Goal: Information Seeking & Learning: Learn about a topic

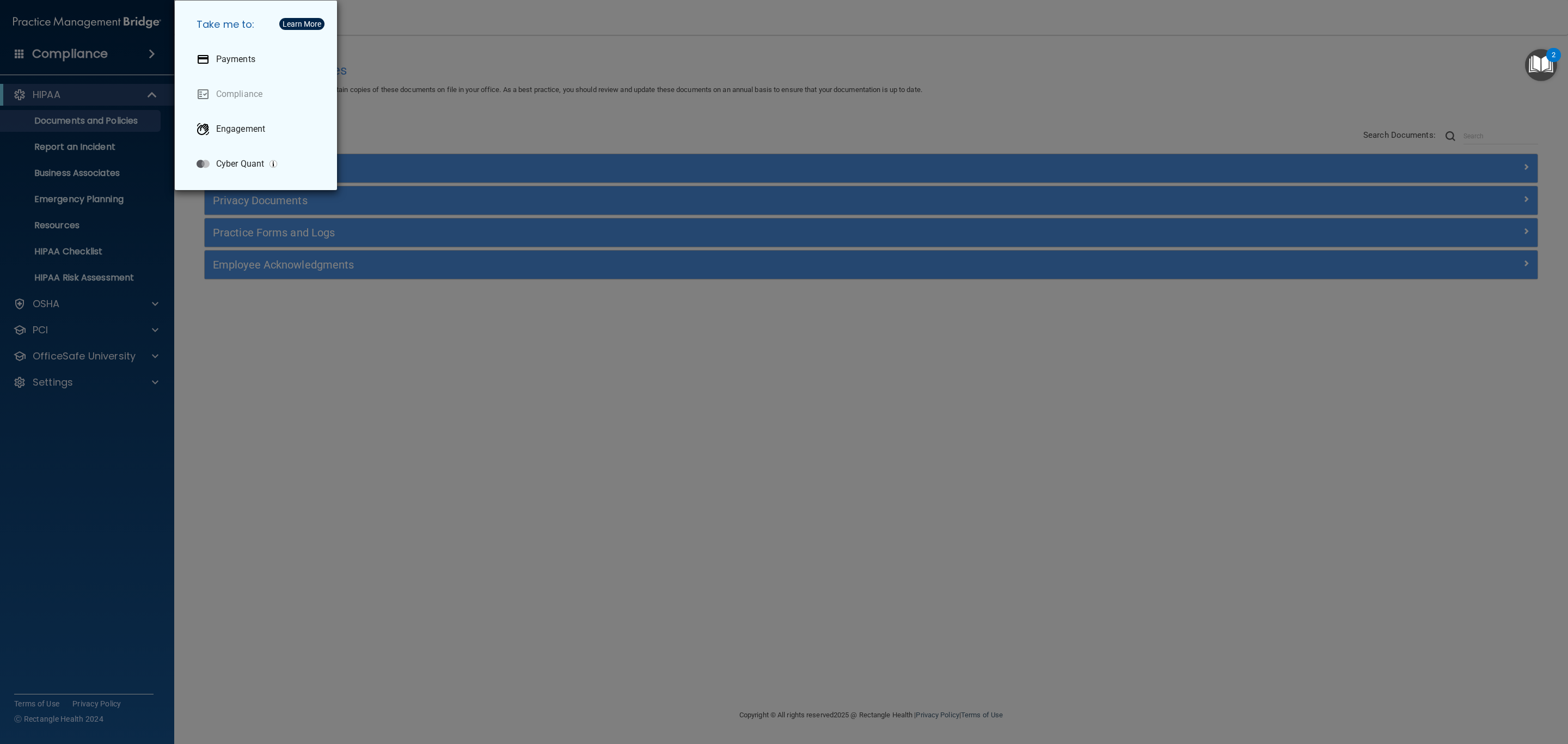
click at [477, 62] on div "Take me to: Payments Compliance Engagement Cyber Quant" at bounding box center [784, 372] width 1568 height 744
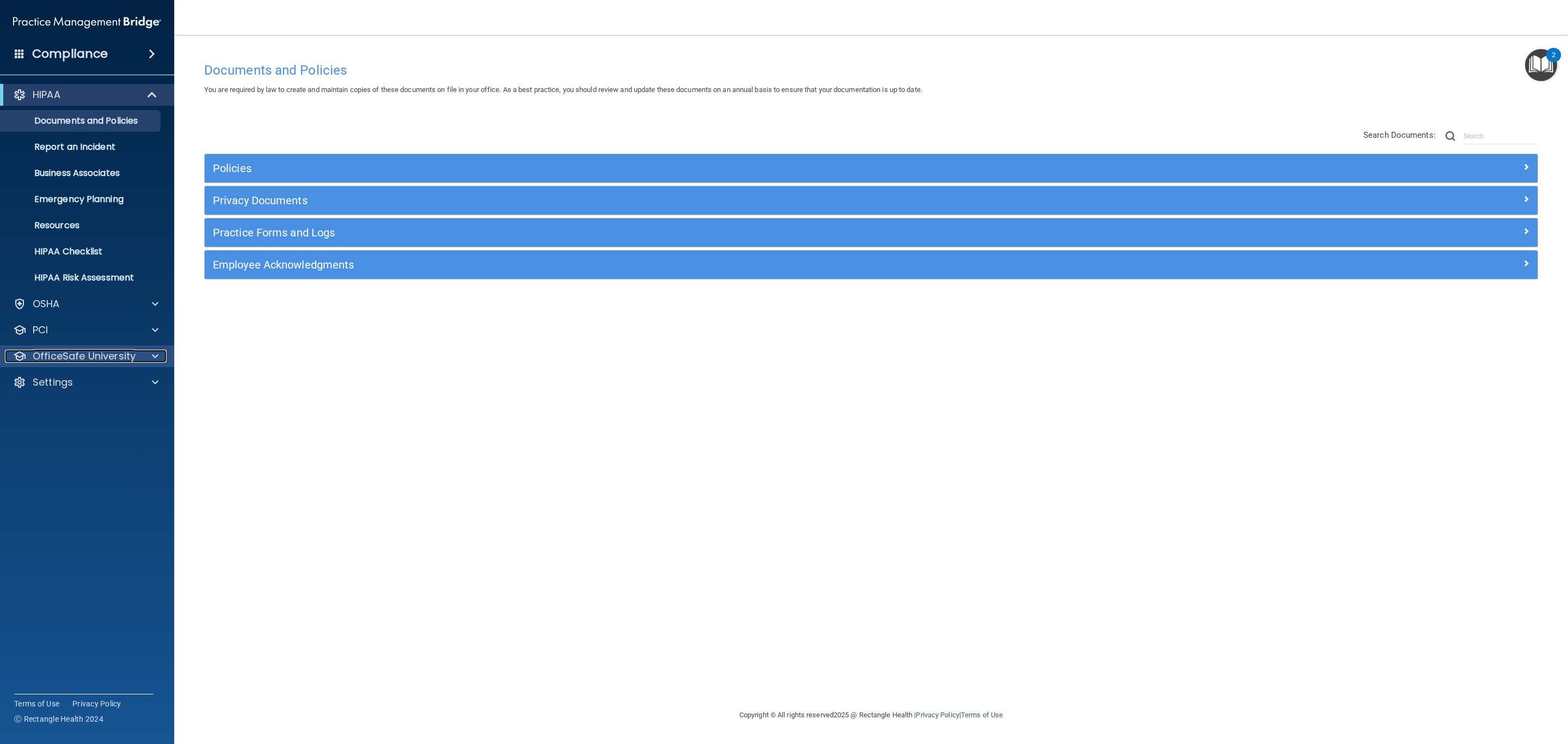
click at [88, 351] on p "OfficeSafe University" at bounding box center [84, 356] width 103 height 13
drag, startPoint x: 111, startPoint y: 387, endPoint x: 99, endPoint y: 389, distance: 12.2
click at [109, 387] on link "HIPAA Training" at bounding box center [75, 382] width 171 height 22
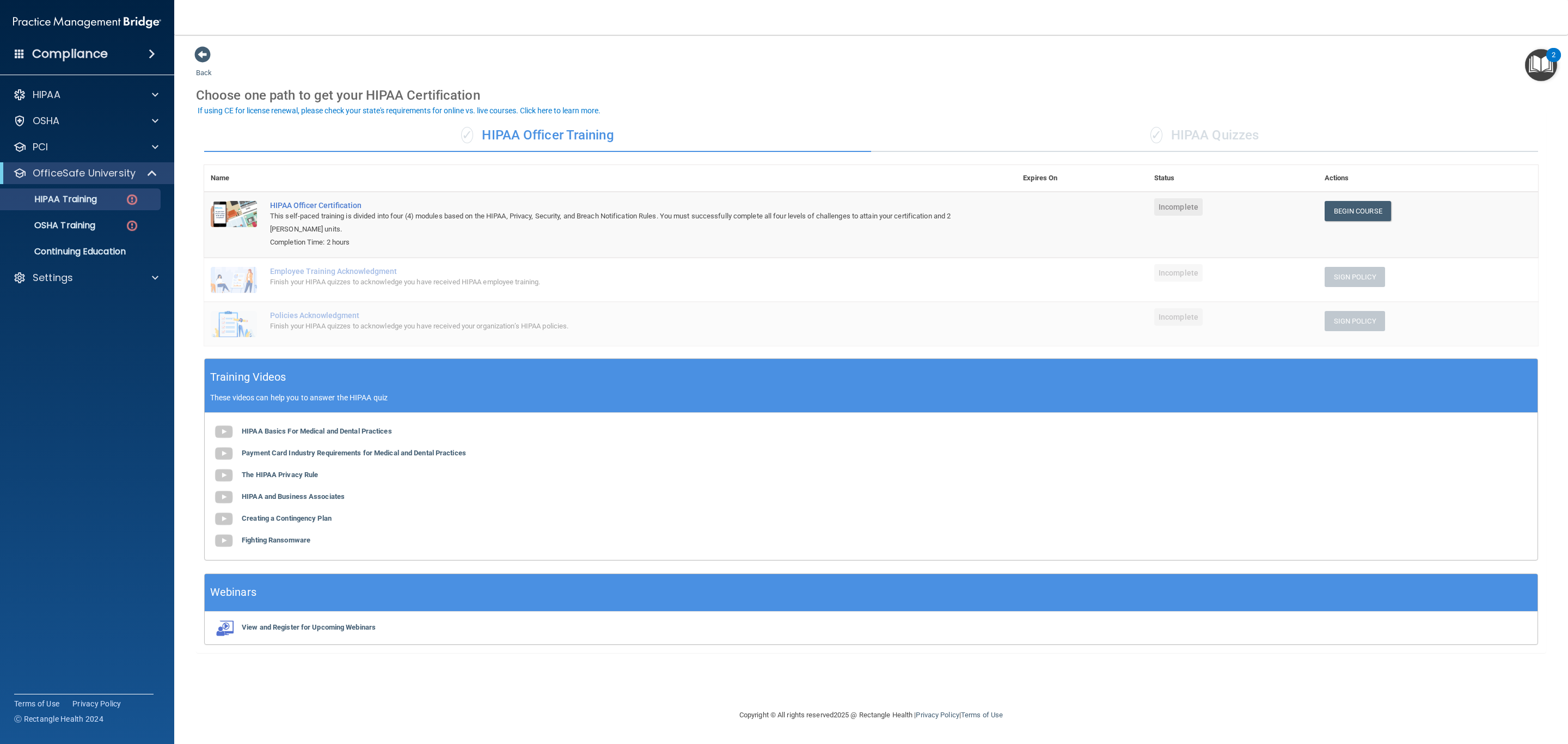
click at [1197, 137] on div "✓ HIPAA Quizzes" at bounding box center [1204, 135] width 667 height 32
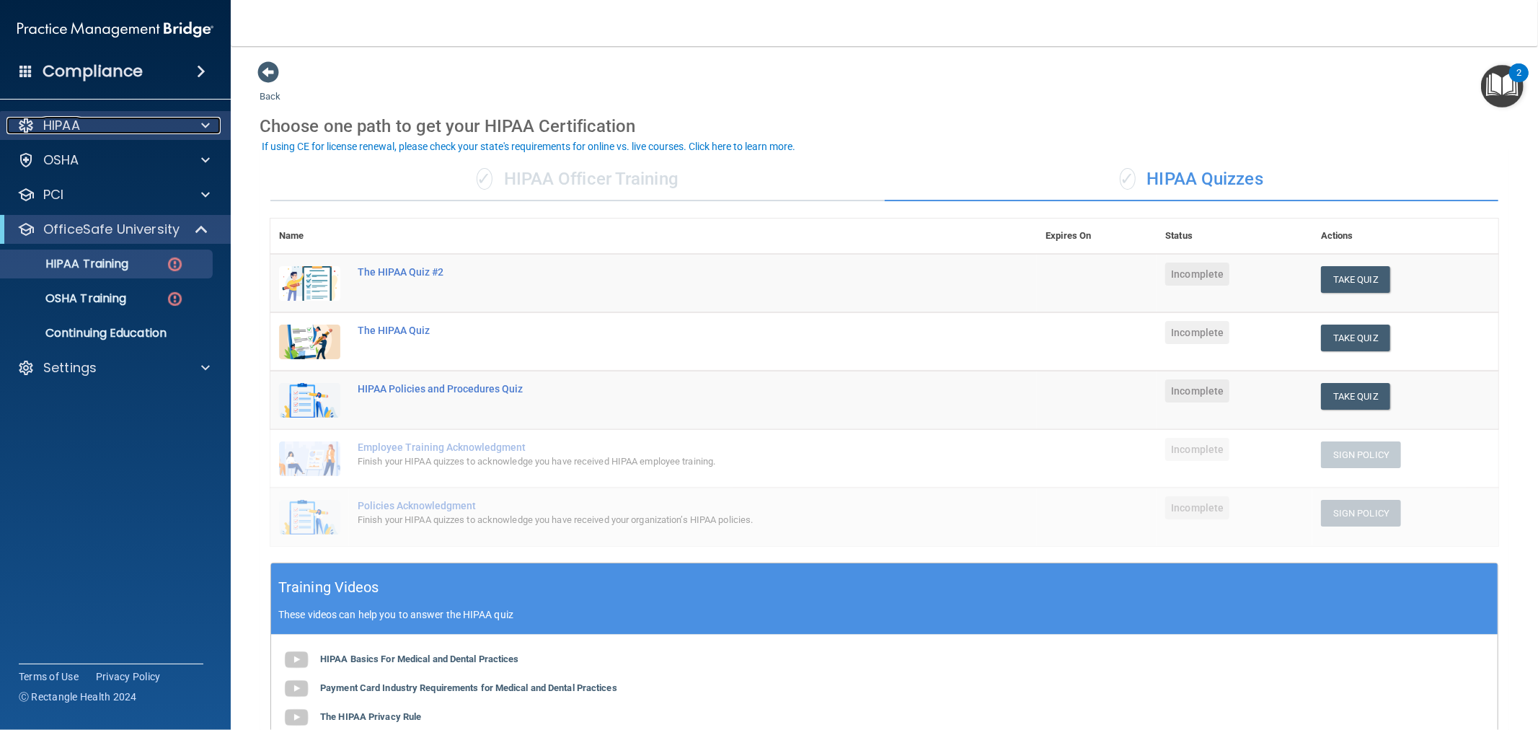
click at [91, 120] on div "HIPAA" at bounding box center [95, 125] width 179 height 17
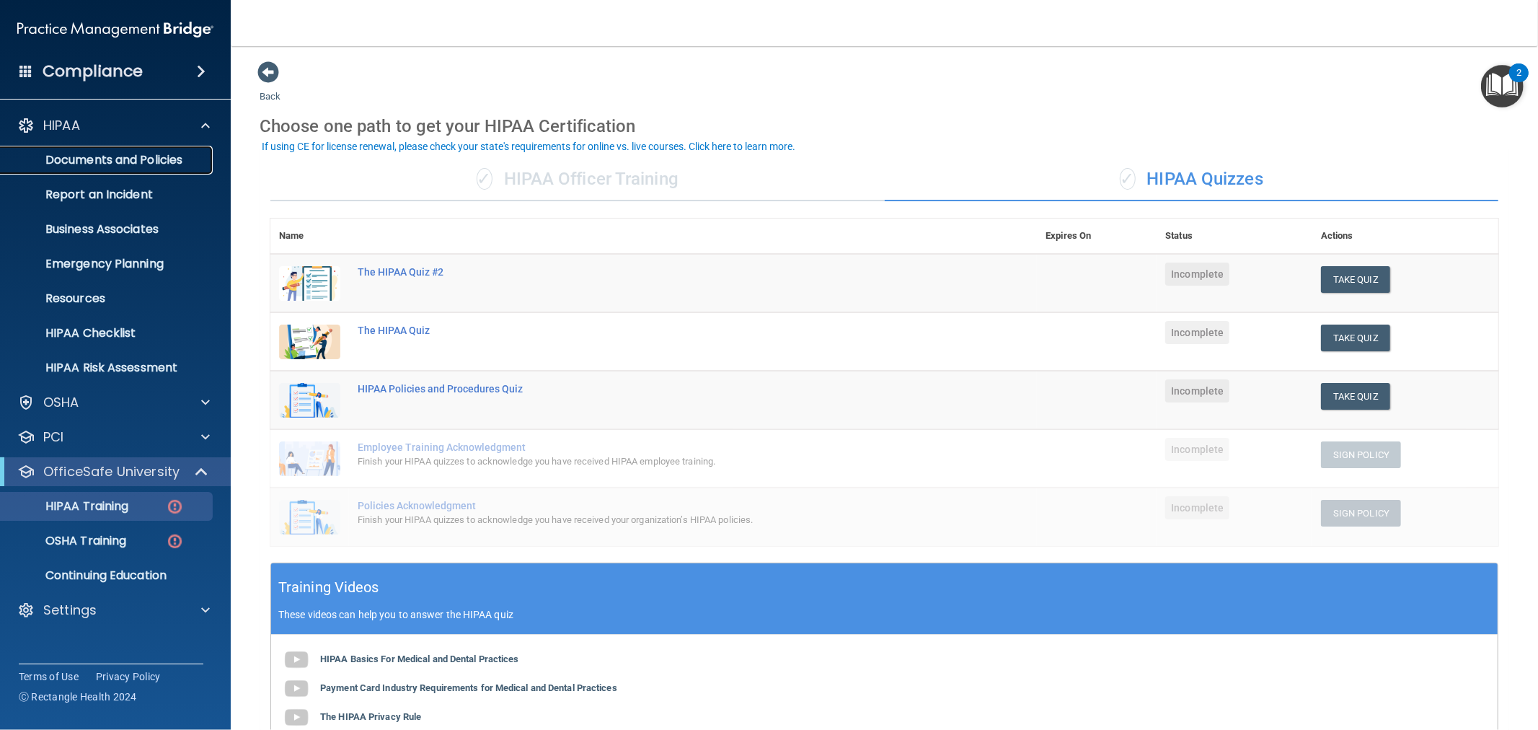
click at [133, 162] on p "Documents and Policies" at bounding box center [107, 160] width 197 height 14
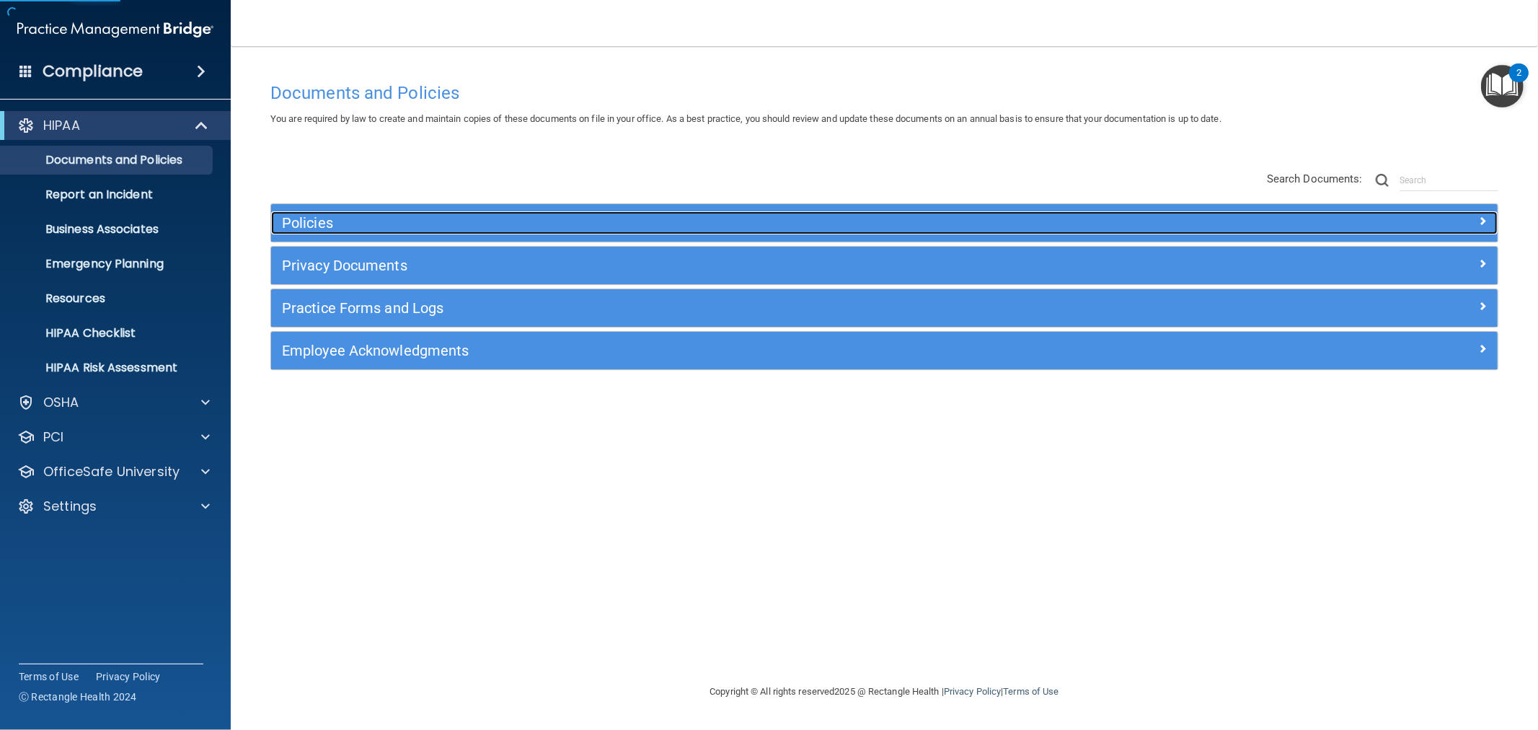
click at [557, 221] on h5 "Policies" at bounding box center [731, 223] width 899 height 16
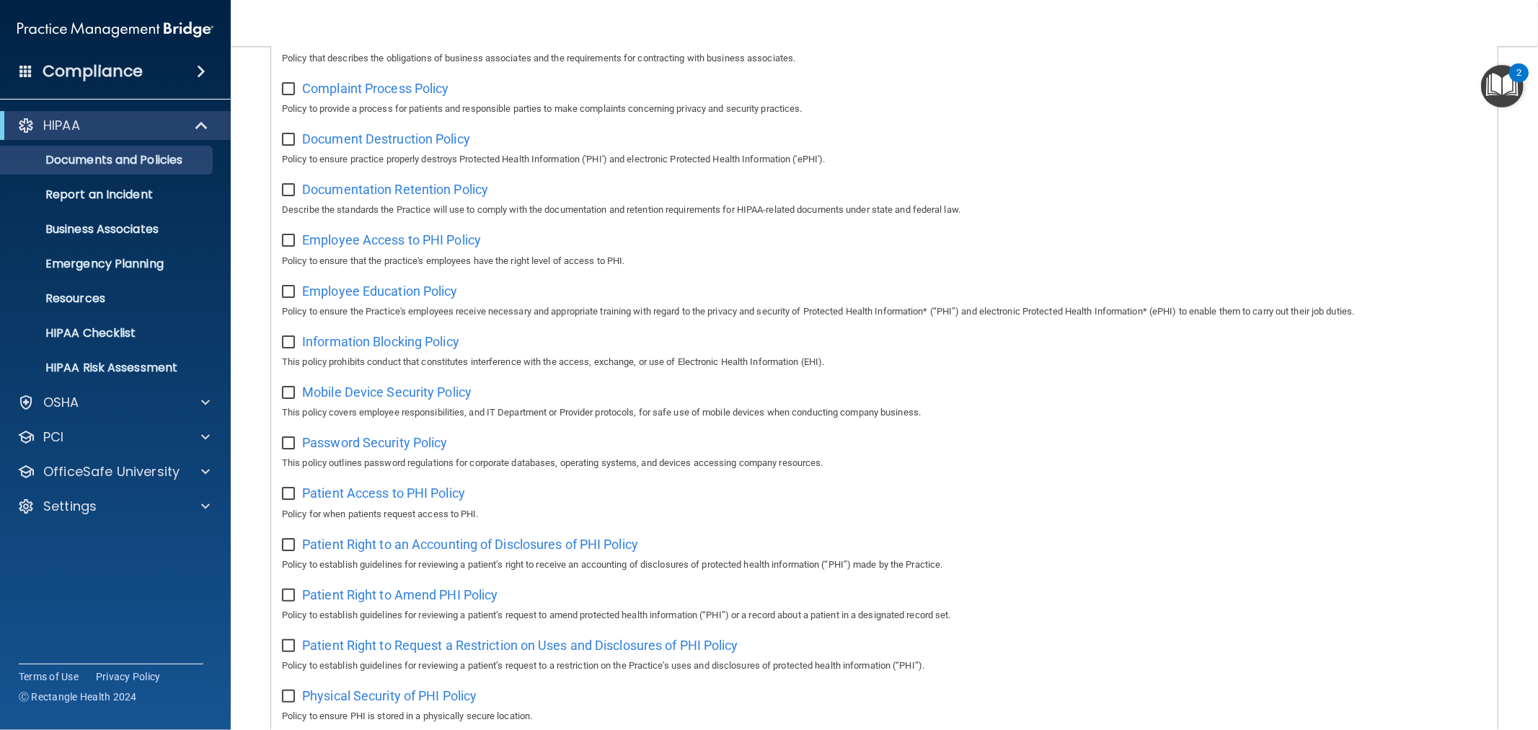
scroll to position [320, 0]
click at [127, 195] on p "Report an Incident" at bounding box center [107, 195] width 197 height 14
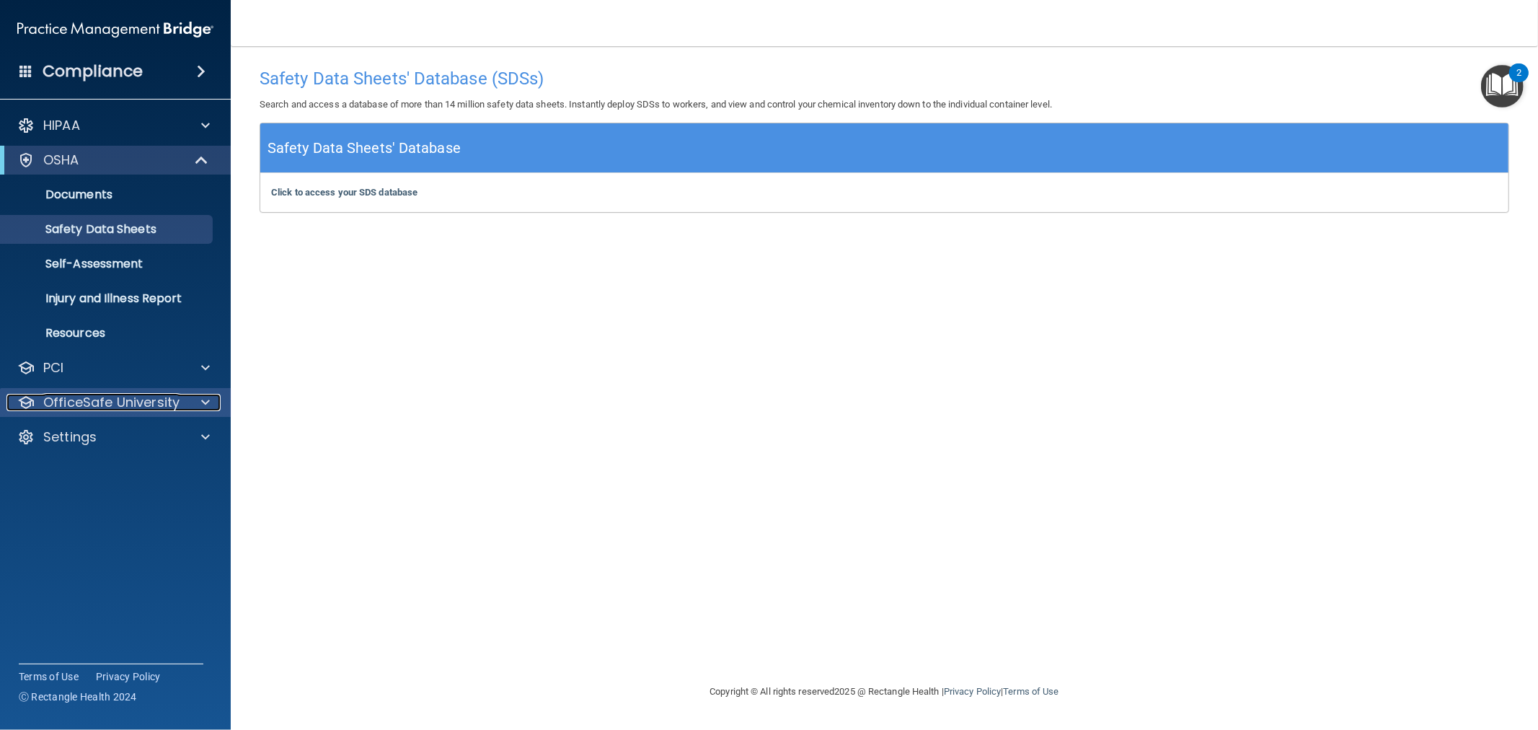
click at [171, 394] on p "OfficeSafe University" at bounding box center [111, 402] width 136 height 17
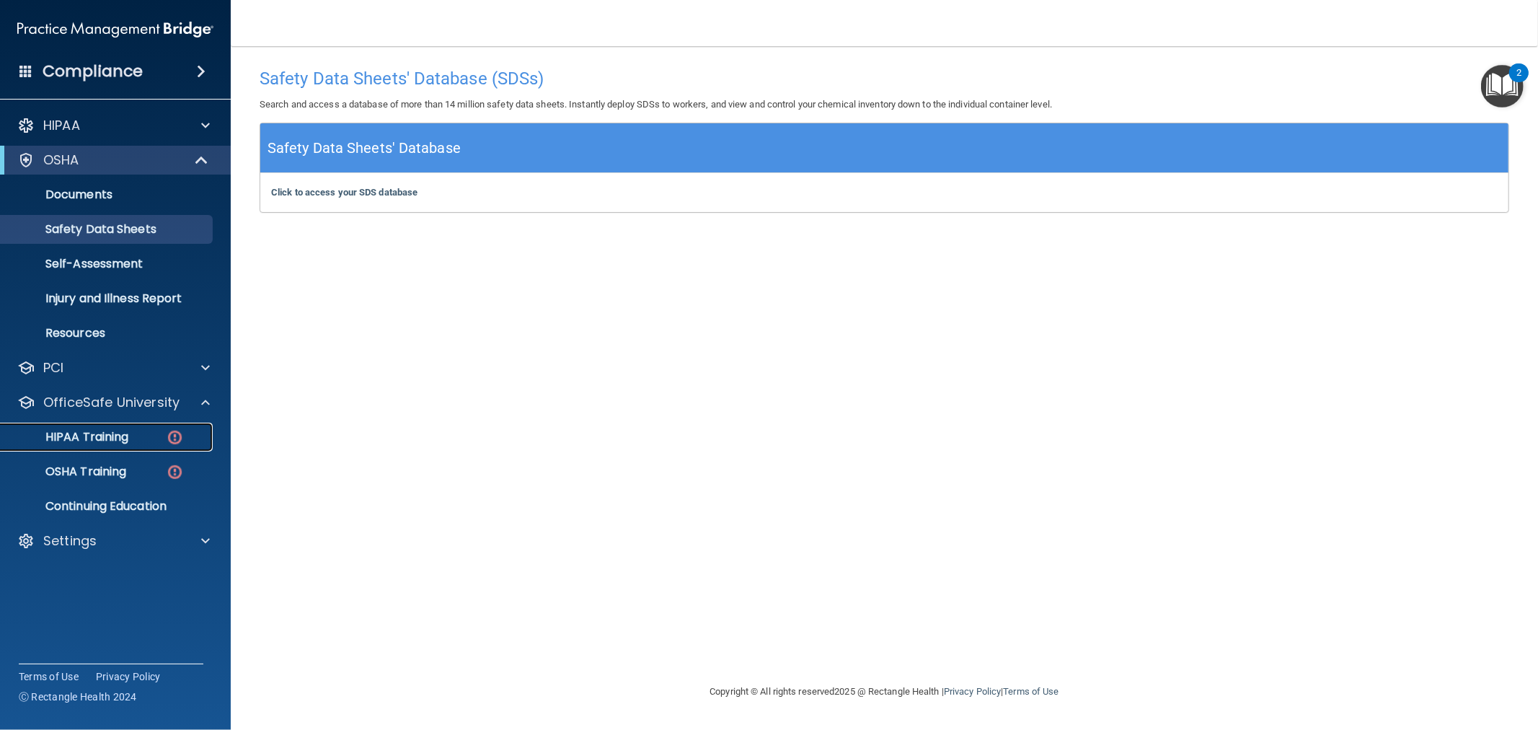
click at [131, 441] on div "HIPAA Training" at bounding box center [107, 437] width 197 height 14
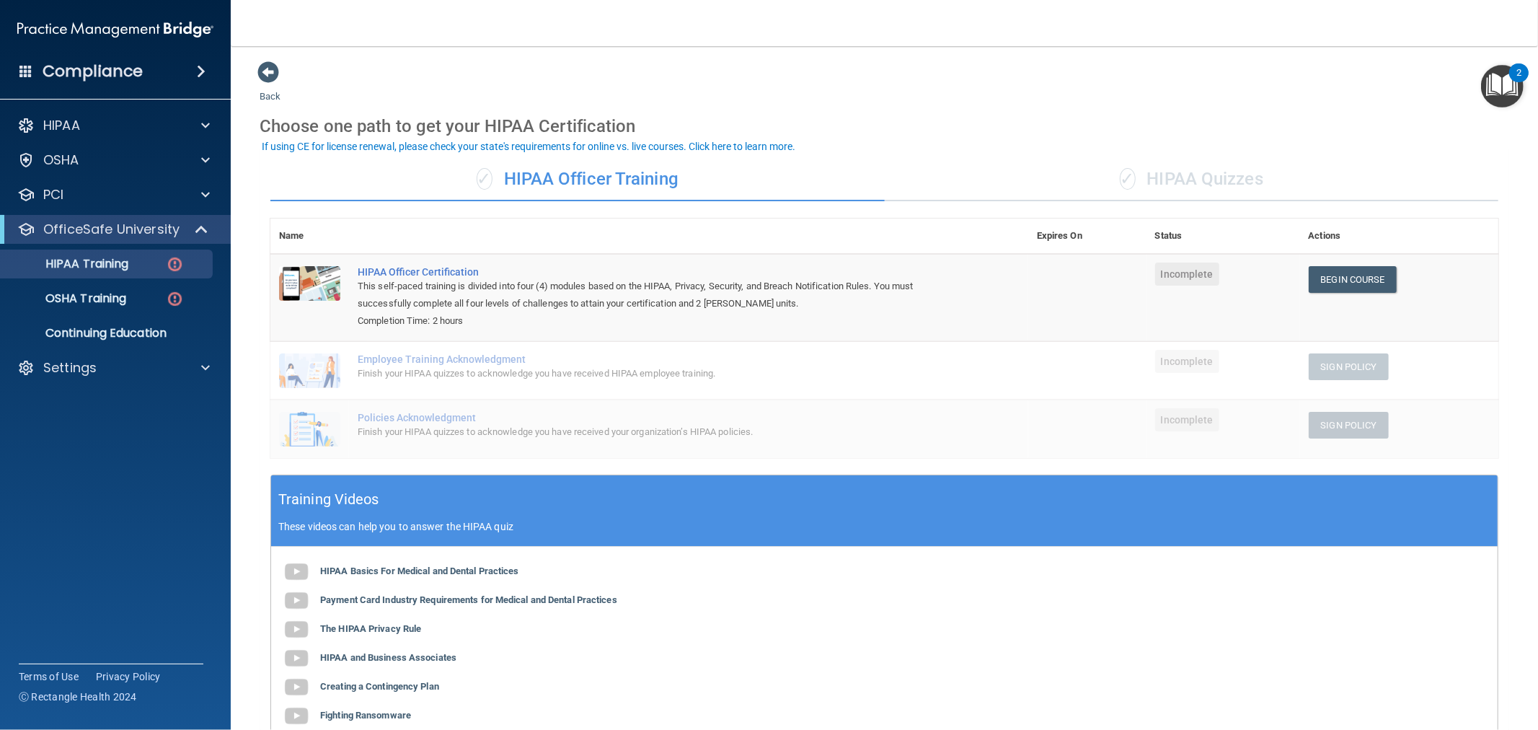
click at [1129, 182] on div "✓ HIPAA Quizzes" at bounding box center [1192, 179] width 614 height 43
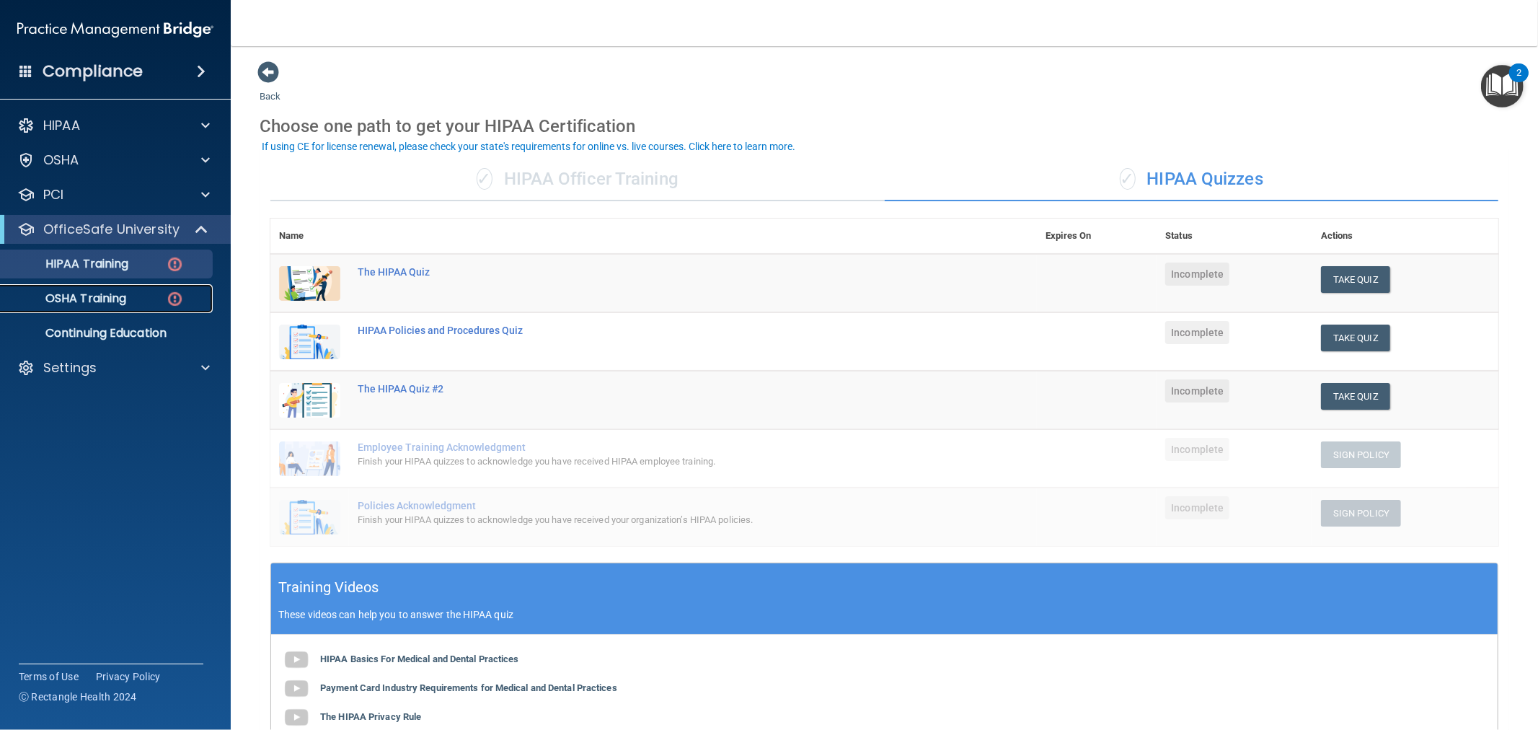
click at [150, 293] on div "OSHA Training" at bounding box center [107, 298] width 197 height 14
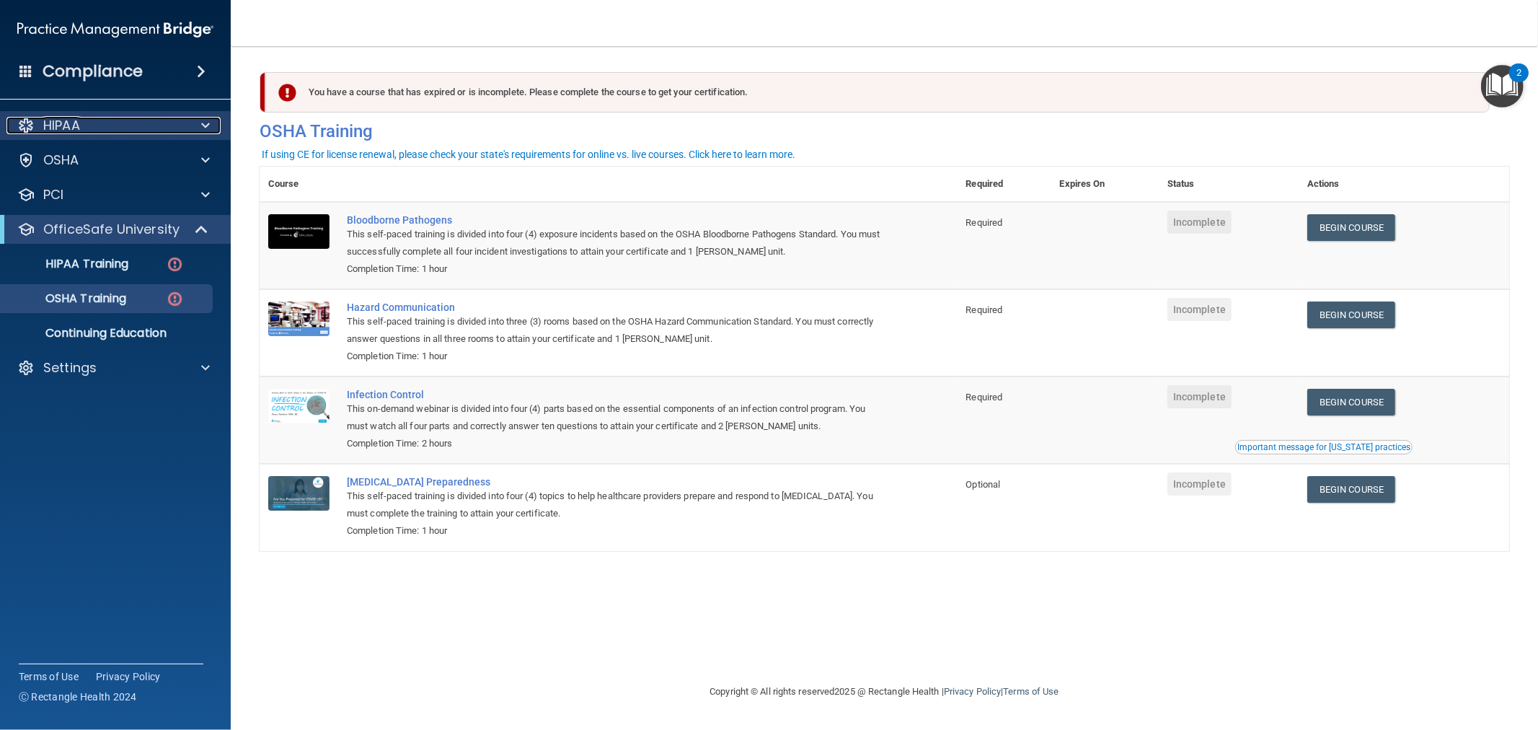
click at [154, 123] on div "HIPAA" at bounding box center [95, 125] width 179 height 17
